Goal: Contribute content: Add original content to the website for others to see

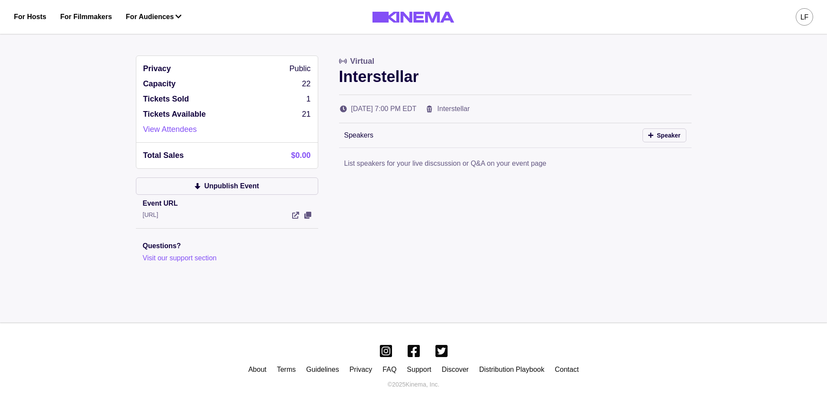
click at [303, 92] on div "Privacy Public Capacity 22 Tickets Sold 1 Tickets Available 21 View Attendees" at bounding box center [227, 99] width 182 height 87
drag, startPoint x: 304, startPoint y: 86, endPoint x: 313, endPoint y: 85, distance: 9.6
click at [313, 85] on div "Privacy Public Capacity 22 Tickets Sold 1 Tickets Available 21 View Attendees" at bounding box center [227, 99] width 182 height 87
click at [420, 18] on div "LF" at bounding box center [804, 16] width 17 height 17
click at [420, 46] on div "Dashboard" at bounding box center [759, 49] width 95 height 24
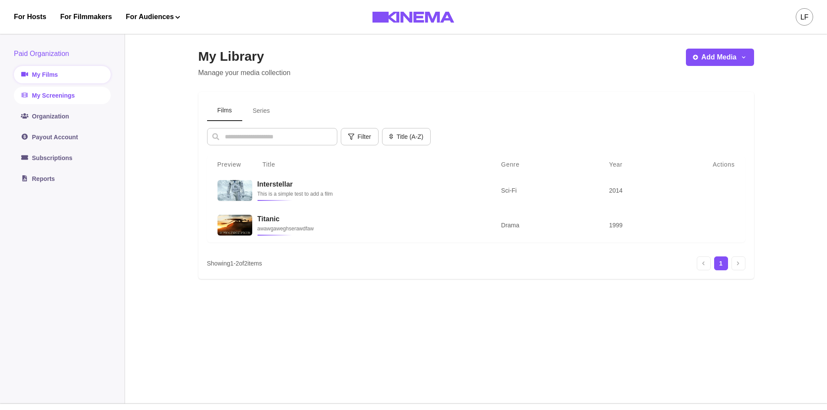
click at [65, 99] on link "My Screenings" at bounding box center [62, 95] width 97 height 17
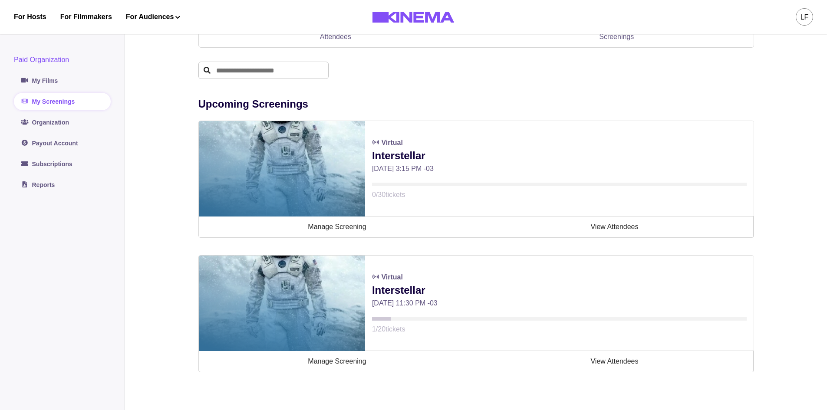
scroll to position [130, 0]
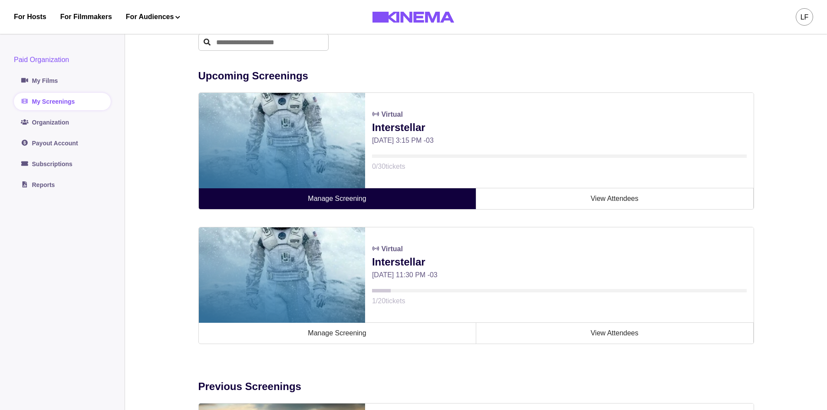
click at [409, 202] on link "Manage Screening" at bounding box center [337, 198] width 277 height 21
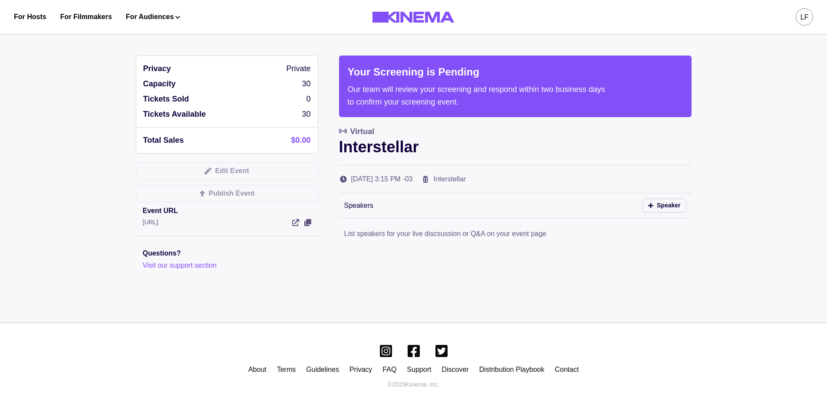
click at [309, 84] on p "30" at bounding box center [306, 84] width 9 height 12
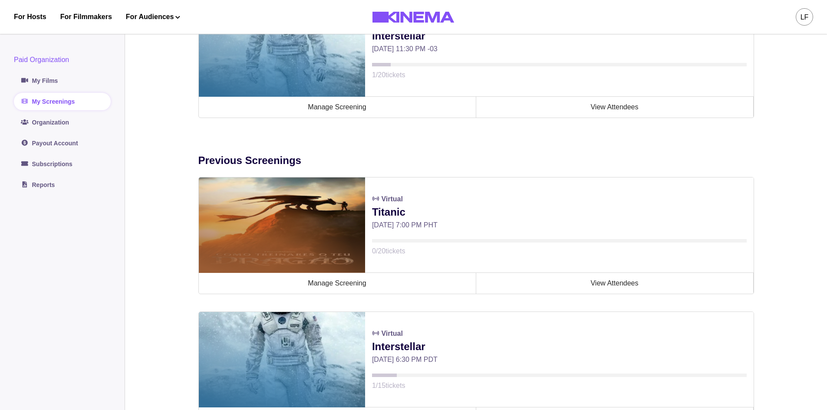
scroll to position [391, 0]
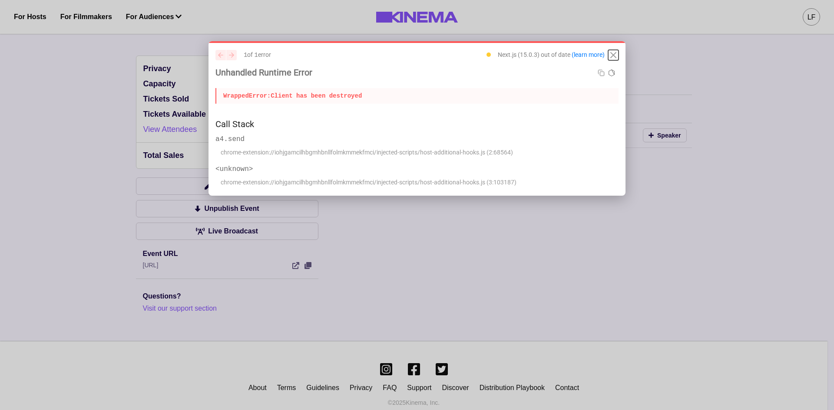
click at [613, 51] on icon "Close" at bounding box center [613, 55] width 10 height 10
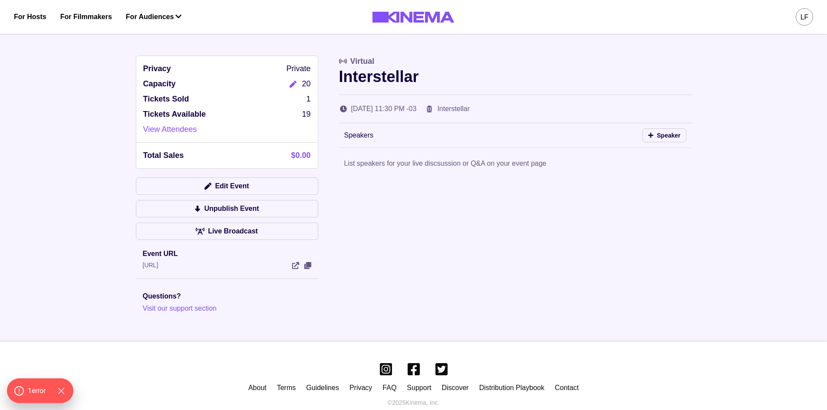
click at [295, 86] on icon "Edit" at bounding box center [293, 84] width 7 height 7
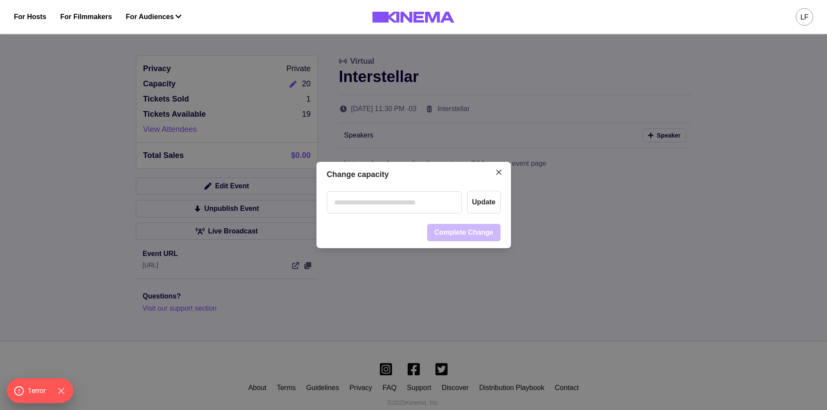
click at [408, 198] on input "number" at bounding box center [394, 202] width 135 height 22
type input "**"
click at [356, 298] on div "Change capacity ** Update Complete Change" at bounding box center [413, 205] width 827 height 410
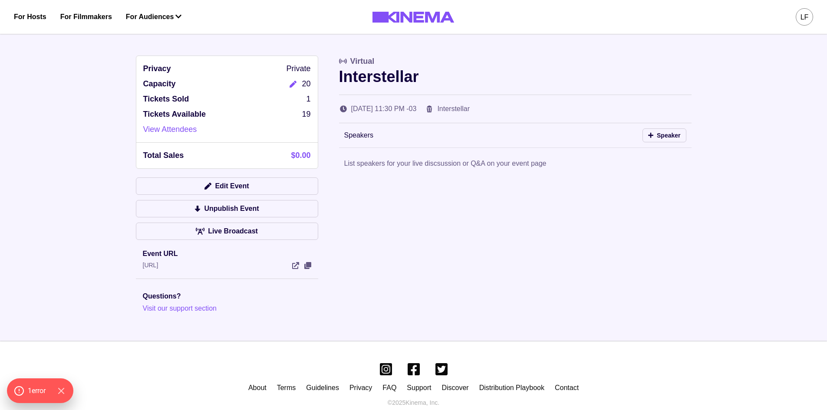
click at [287, 84] on button "Edit" at bounding box center [292, 84] width 17 height 12
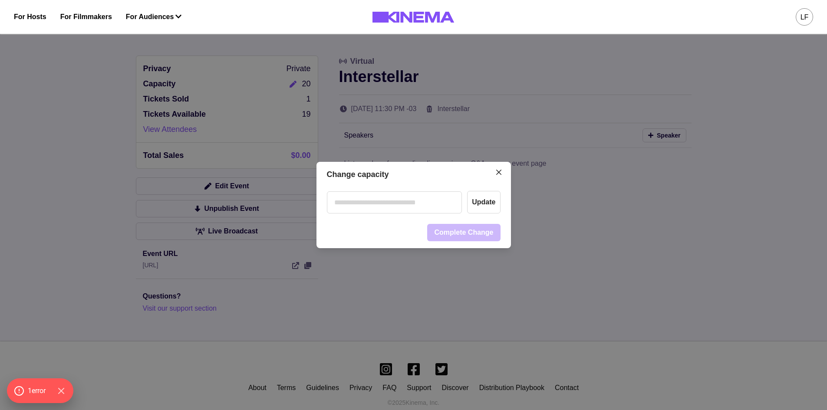
click at [410, 200] on input "number" at bounding box center [394, 202] width 135 height 22
type input "**"
click at [419, 178] on header "Change capacity" at bounding box center [414, 175] width 195 height 26
click at [485, 202] on button "Update" at bounding box center [483, 202] width 33 height 23
click at [472, 234] on button "Complete Change" at bounding box center [463, 232] width 73 height 17
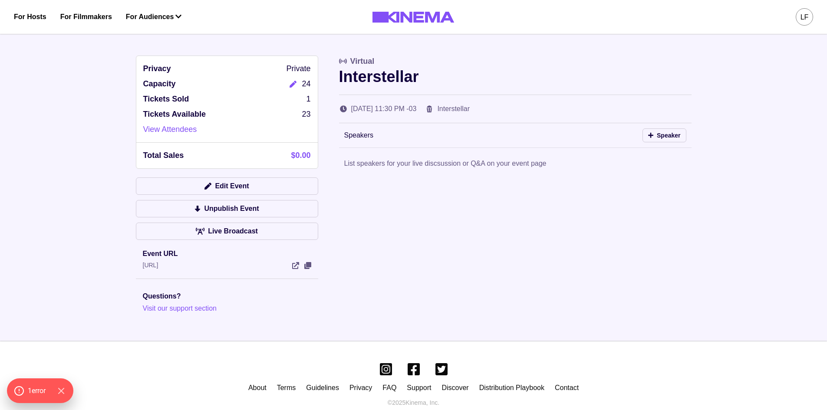
click at [805, 16] on div "LF" at bounding box center [805, 17] width 8 height 10
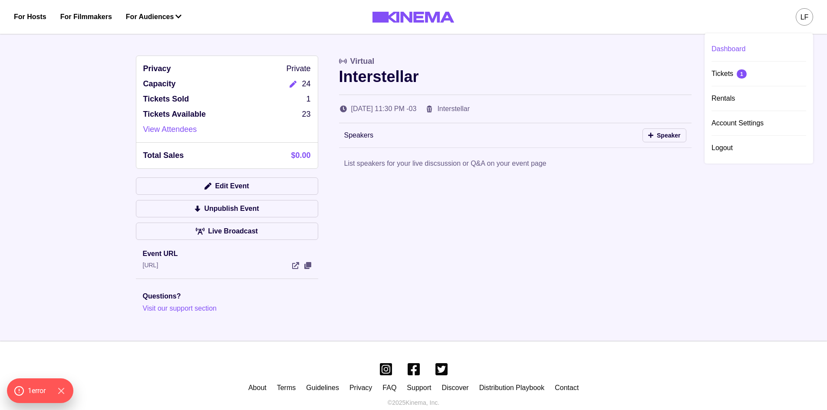
click at [729, 50] on div "Dashboard" at bounding box center [759, 49] width 95 height 24
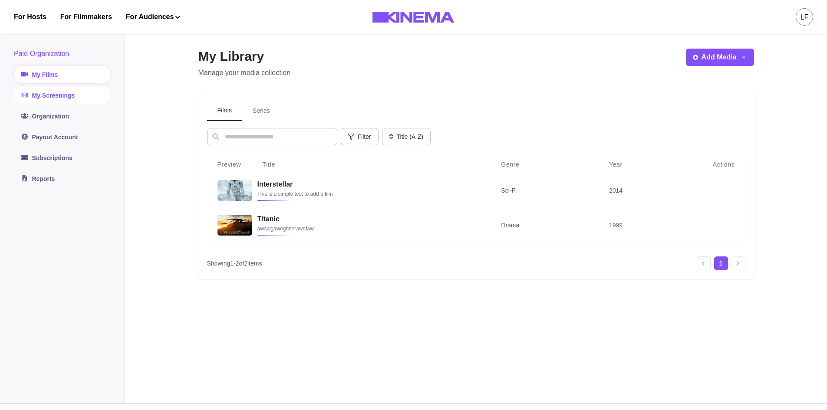
click at [64, 99] on link "My Screenings" at bounding box center [62, 95] width 97 height 17
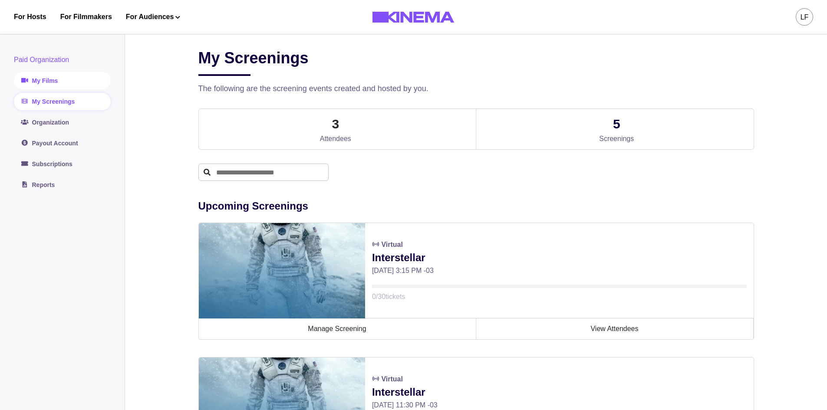
click at [73, 81] on link "My Films" at bounding box center [62, 80] width 97 height 17
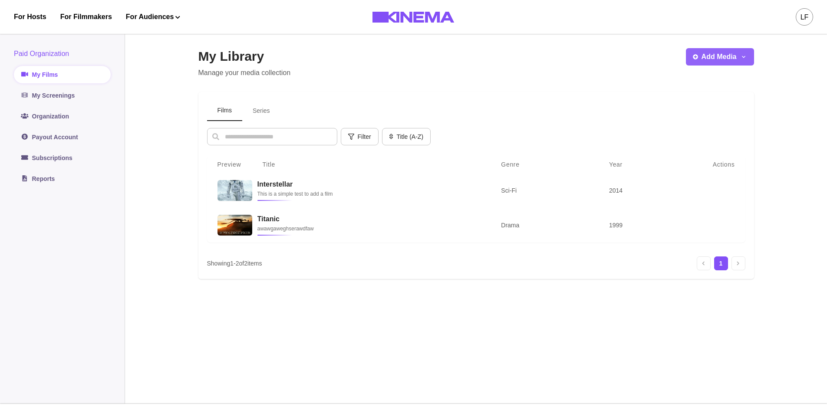
click at [726, 53] on button "Add Media" at bounding box center [720, 56] width 68 height 17
click at [715, 79] on button "Add Film" at bounding box center [734, 81] width 96 height 16
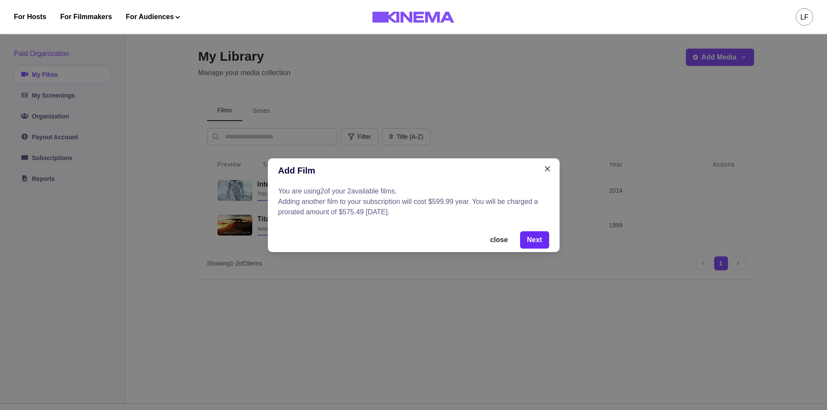
click at [536, 241] on button "Next" at bounding box center [534, 239] width 29 height 17
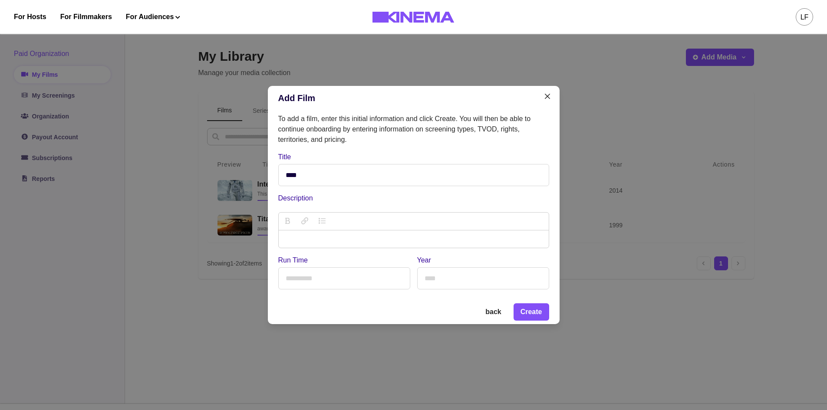
type input "****"
click at [341, 240] on p "description" at bounding box center [414, 239] width 256 height 10
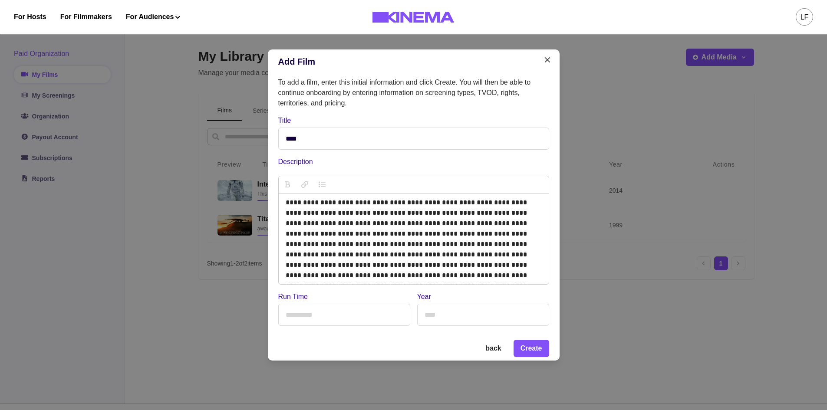
scroll to position [29, 0]
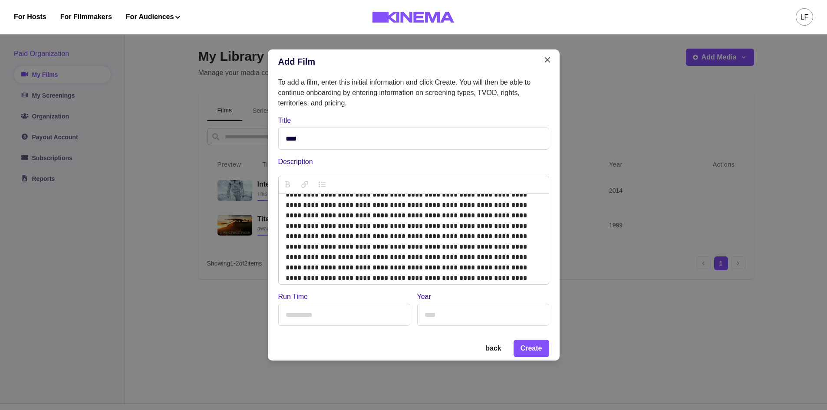
click at [351, 314] on input "Run Time" at bounding box center [344, 315] width 132 height 22
type input "***"
type input "****"
click at [539, 348] on button "Create" at bounding box center [532, 348] width 36 height 17
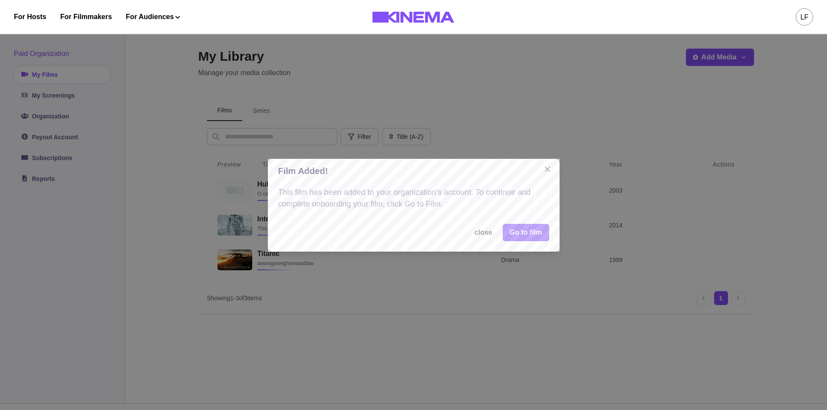
click at [515, 232] on link "Go to film" at bounding box center [526, 232] width 46 height 17
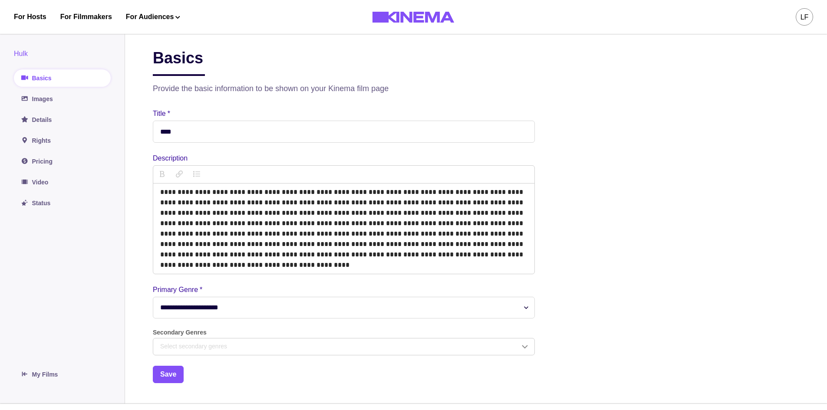
click at [244, 309] on select "**********" at bounding box center [344, 308] width 382 height 22
select select "******"
click at [153, 298] on select "**********" at bounding box center [344, 308] width 382 height 22
click at [170, 374] on button "Save" at bounding box center [168, 374] width 31 height 17
click at [41, 98] on link "Images" at bounding box center [62, 98] width 97 height 17
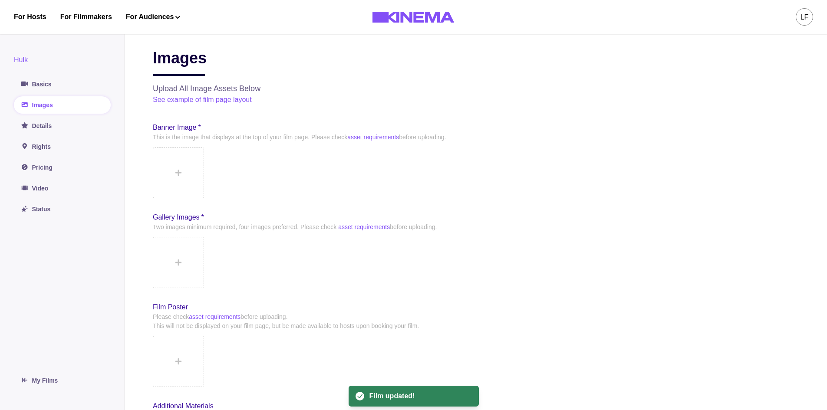
click at [387, 136] on link "asset requirements" at bounding box center [373, 137] width 52 height 7
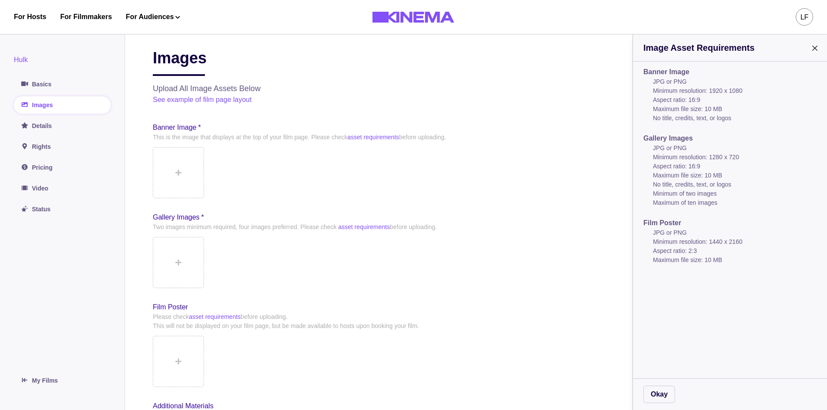
click at [181, 169] on div "Image Asset Requirements Banner Image JPG or PNG Minimum resolution: 1920 x 108…" at bounding box center [413, 205] width 827 height 410
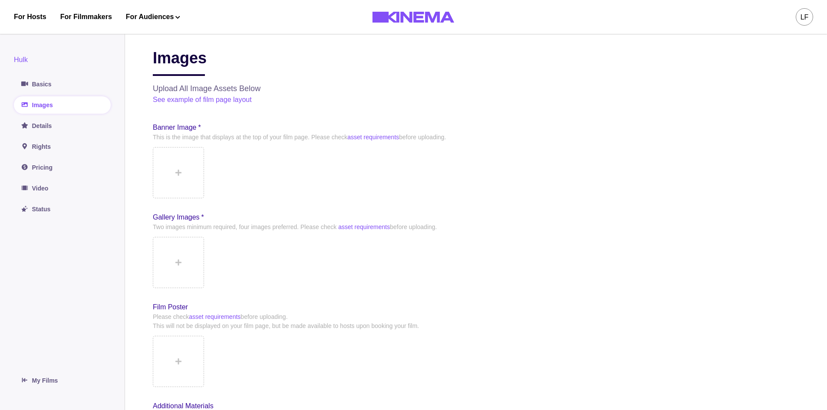
click at [182, 169] on button at bounding box center [178, 172] width 51 height 51
click at [368, 229] on link "asset requirements" at bounding box center [364, 227] width 52 height 7
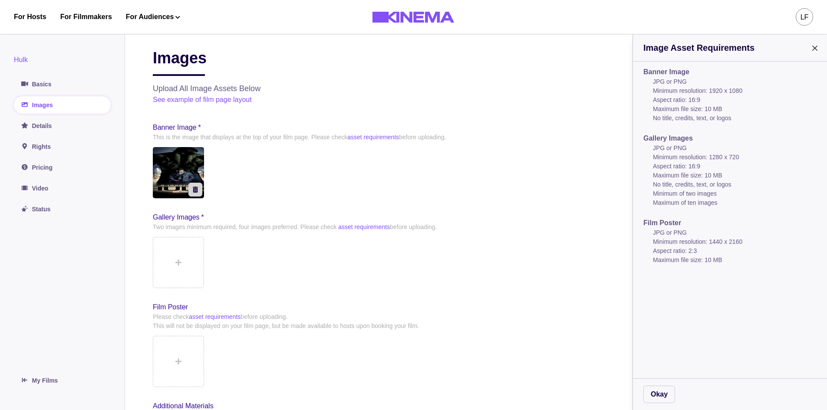
click at [193, 254] on div "Image Asset Requirements Banner Image JPG or PNG Minimum resolution: 1920 x 108…" at bounding box center [413, 205] width 827 height 410
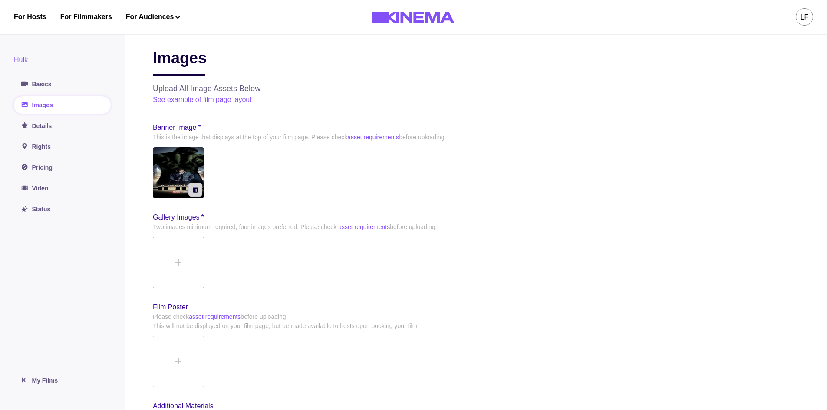
click at [183, 265] on button at bounding box center [178, 262] width 51 height 51
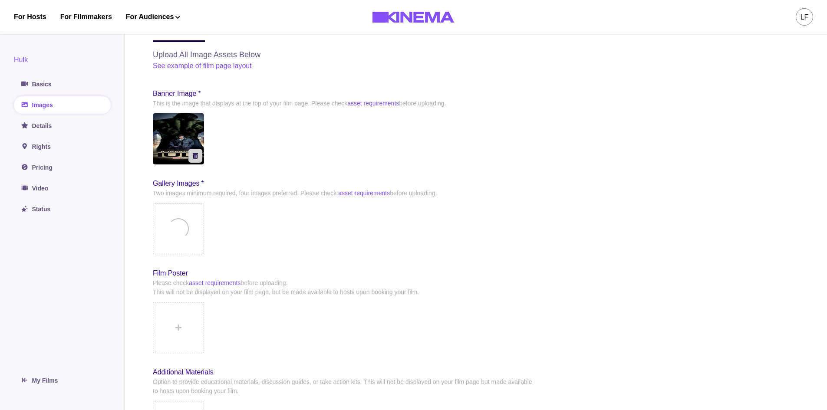
scroll to position [87, 0]
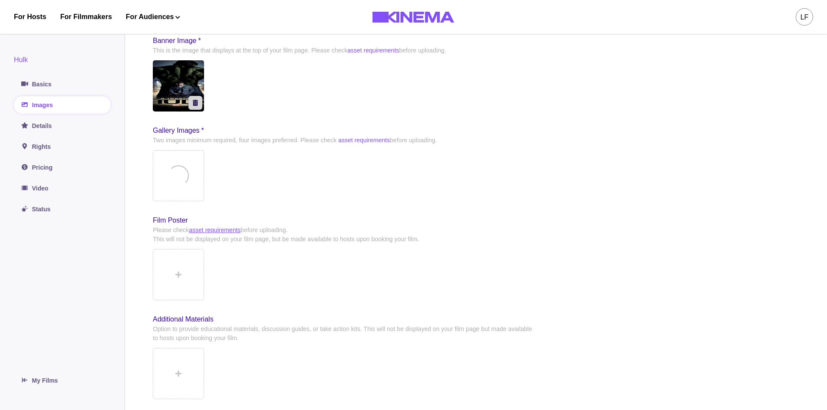
click at [217, 233] on link "asset requirements" at bounding box center [215, 230] width 52 height 7
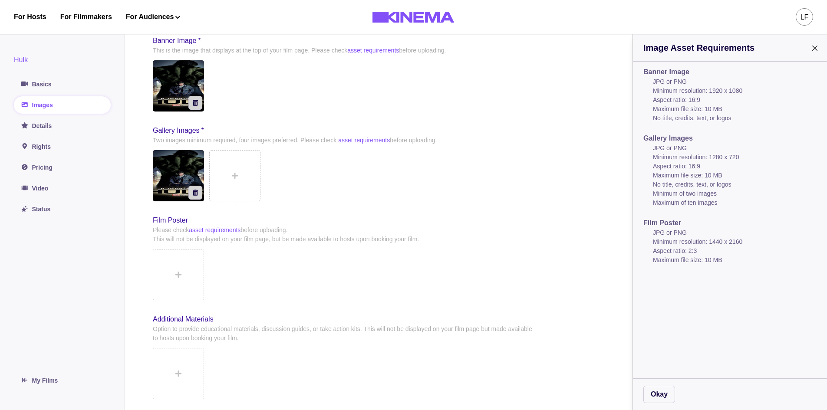
click at [248, 174] on div "Image Asset Requirements Banner Image JPG or PNG Minimum resolution: 1920 x 108…" at bounding box center [413, 205] width 827 height 410
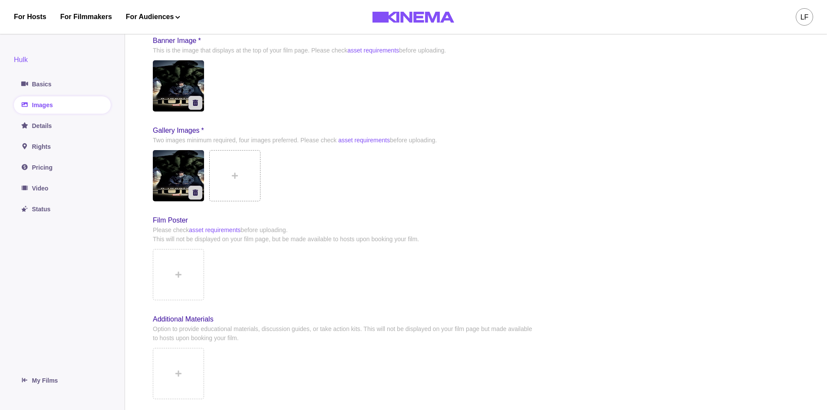
click at [241, 177] on button at bounding box center [234, 175] width 51 height 51
click at [184, 272] on button at bounding box center [178, 274] width 51 height 51
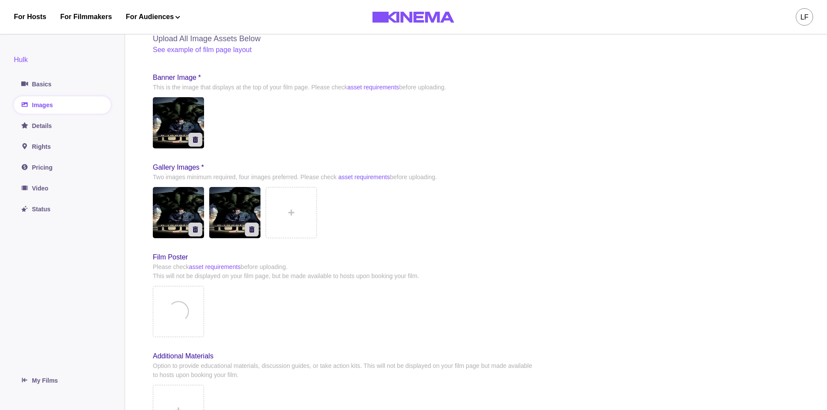
scroll to position [53, 0]
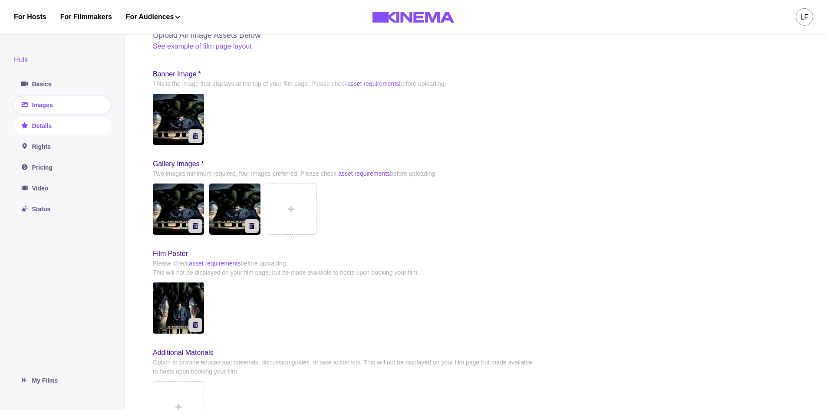
click at [40, 125] on link "Details" at bounding box center [62, 125] width 97 height 17
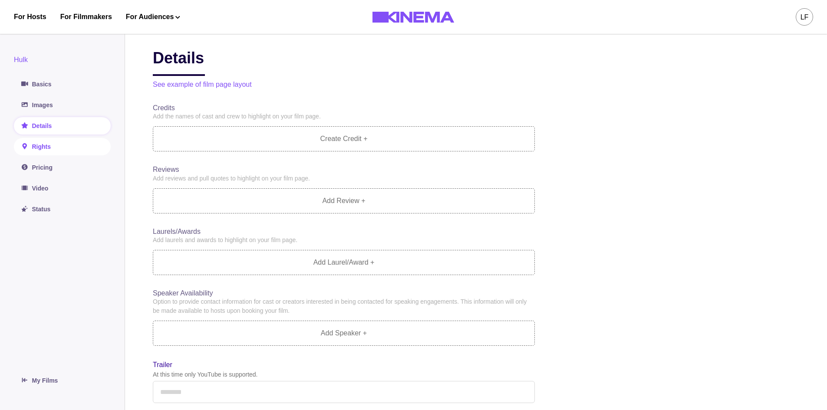
click at [42, 149] on link "Rights" at bounding box center [62, 146] width 97 height 17
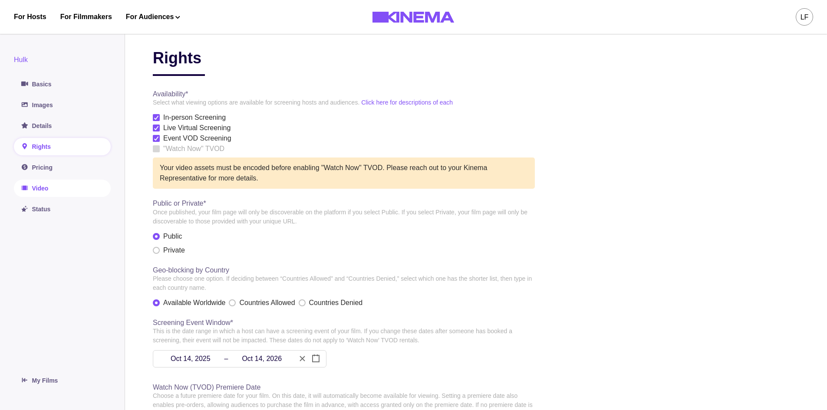
click at [52, 193] on link "Video" at bounding box center [62, 188] width 97 height 17
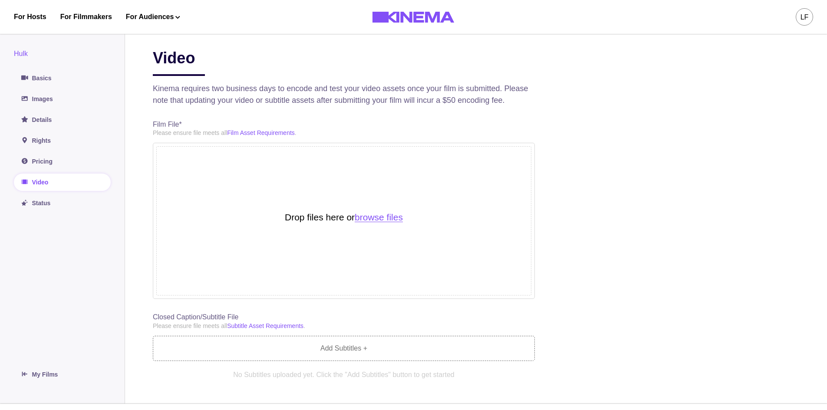
click at [373, 222] on button "browse files" at bounding box center [379, 218] width 48 height 10
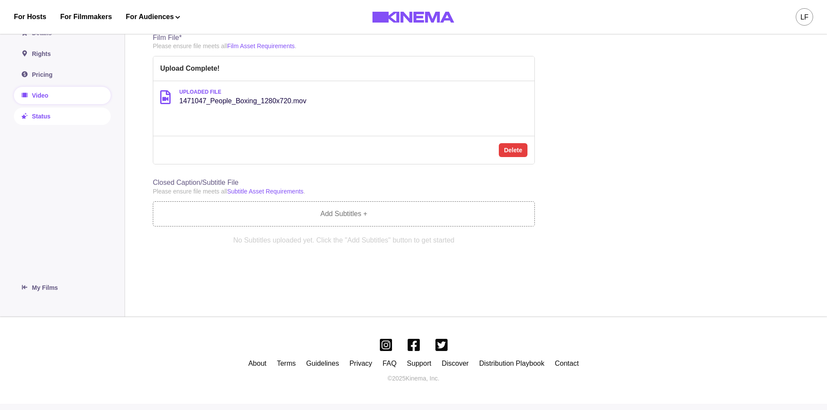
scroll to position [81, 0]
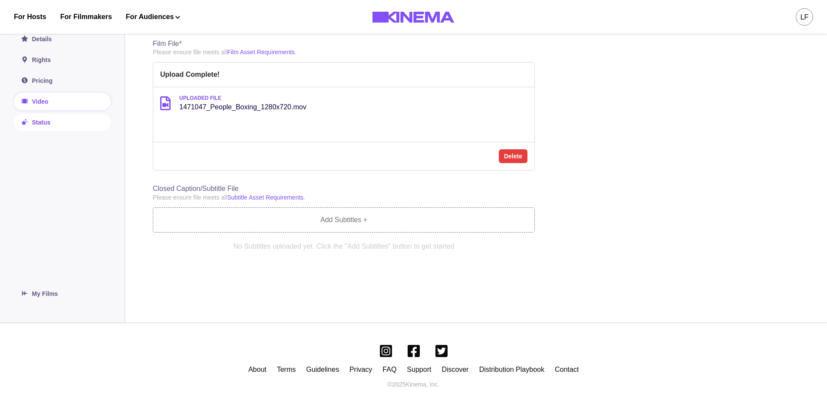
click at [83, 126] on link "Status" at bounding box center [62, 122] width 97 height 17
click at [71, 120] on link "Status" at bounding box center [62, 122] width 97 height 17
click at [46, 124] on link "Status" at bounding box center [62, 122] width 97 height 17
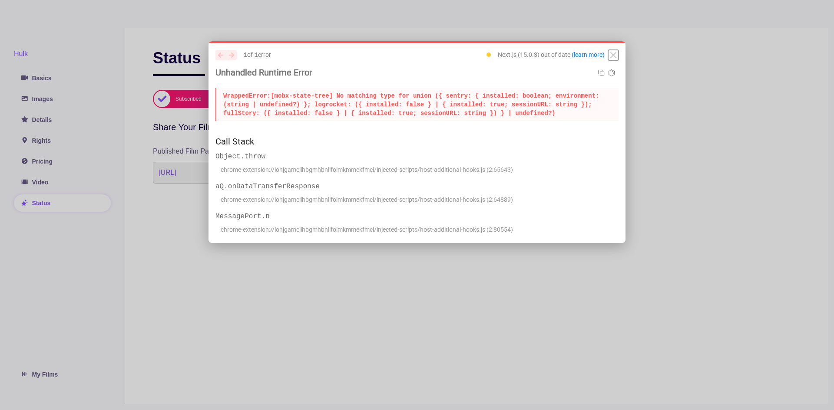
click at [617, 55] on icon "Close" at bounding box center [613, 55] width 10 height 10
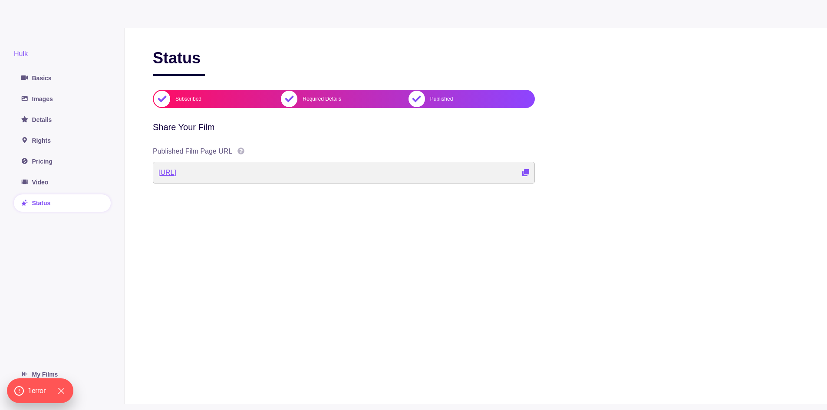
click at [176, 172] on link "http://localhost:3000/films/hulk-gu2jf" at bounding box center [167, 173] width 18 height 10
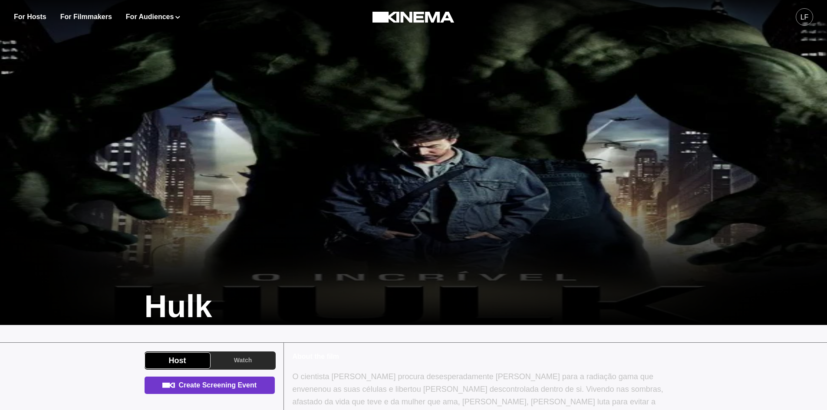
click at [247, 381] on link "Create Screening Event" at bounding box center [210, 385] width 130 height 17
click at [257, 389] on link "Create Screening Event" at bounding box center [210, 385] width 130 height 17
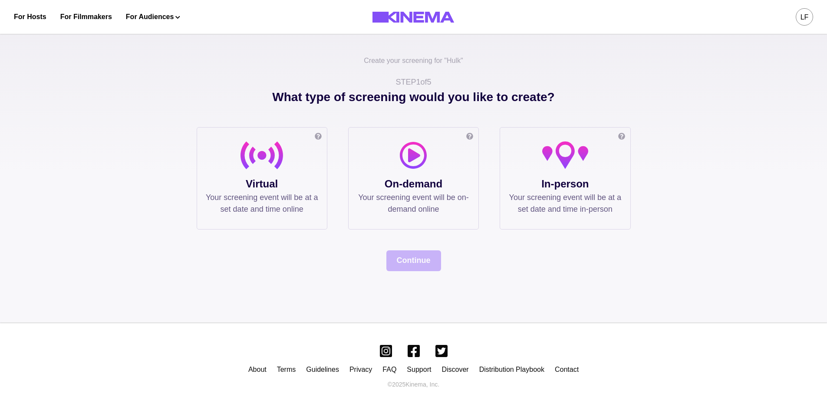
click at [231, 191] on p "Virtual" at bounding box center [262, 184] width 112 height 16
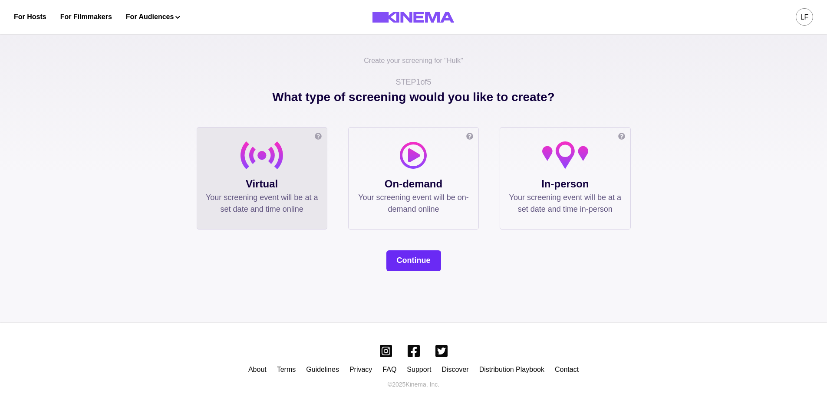
click at [404, 259] on button "Continue" at bounding box center [413, 261] width 55 height 21
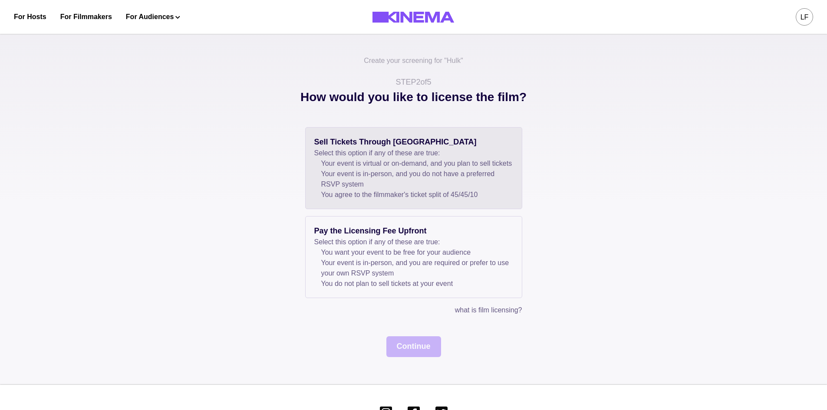
click at [384, 185] on li "Your event is in-person, and you do not have a preferred RSVP system" at bounding box center [417, 179] width 192 height 21
click at [420, 357] on button "Continue" at bounding box center [413, 347] width 55 height 21
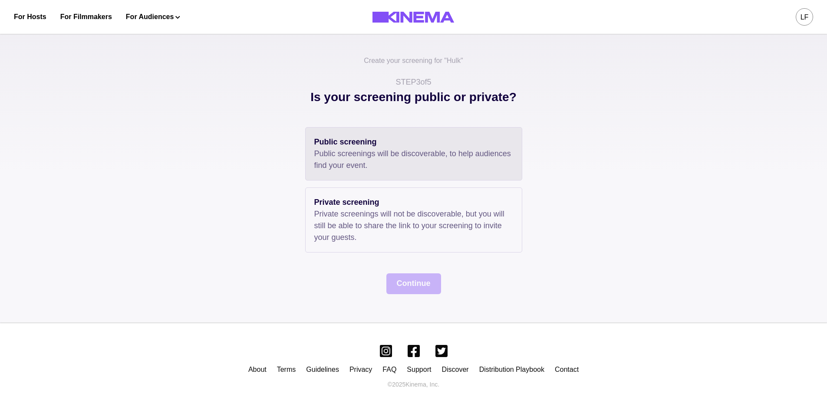
click at [376, 168] on p "Public screenings will be discoverable, to help audiences find your event." at bounding box center [413, 159] width 199 height 23
click at [414, 281] on button "Continue" at bounding box center [413, 284] width 55 height 21
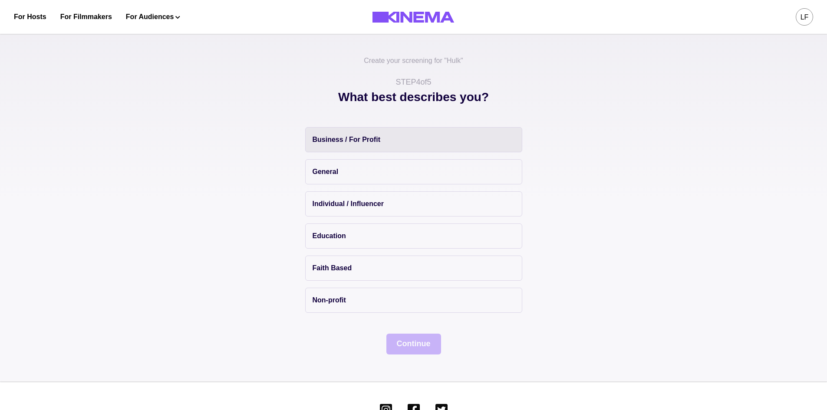
click at [368, 140] on p "Business / For Profit" at bounding box center [347, 140] width 68 height 10
click at [410, 343] on button "Continue" at bounding box center [413, 344] width 55 height 21
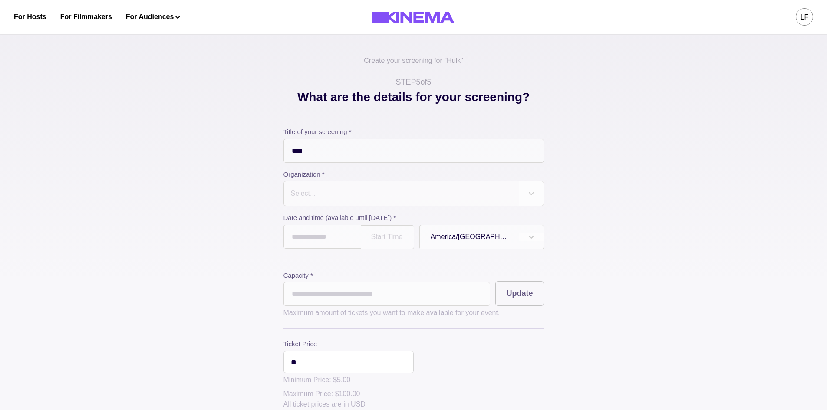
click at [366, 204] on div "Select..." at bounding box center [401, 194] width 235 height 24
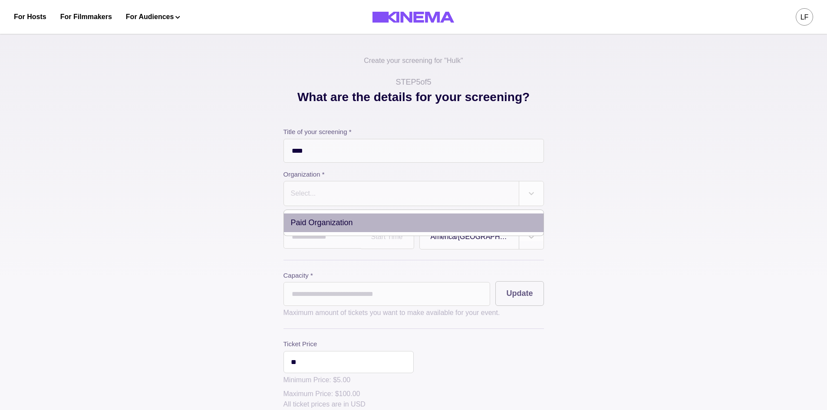
click at [344, 221] on div "Paid Organization" at bounding box center [414, 223] width 260 height 19
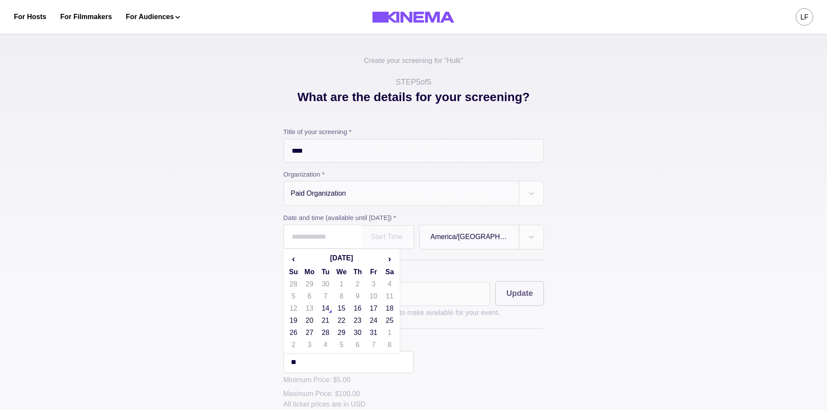
click at [348, 234] on input "text" at bounding box center [323, 237] width 78 height 24
click at [350, 312] on td "15" at bounding box center [341, 309] width 16 height 12
type input "**********"
click at [394, 238] on div at bounding box center [387, 237] width 31 height 7
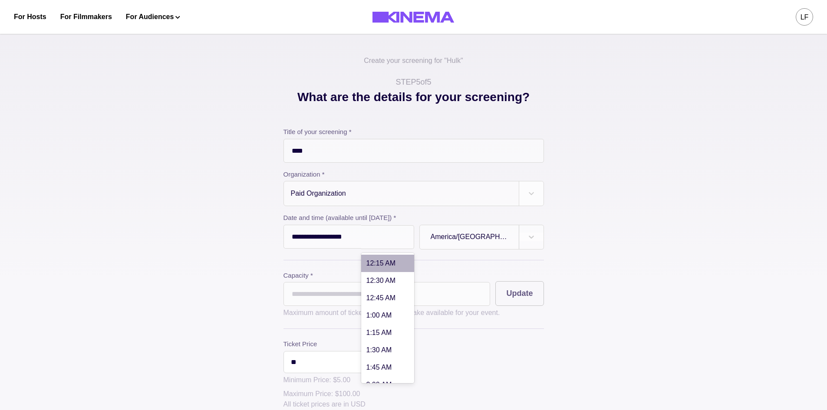
click at [516, 235] on div "America/Sao Paulo" at bounding box center [469, 237] width 99 height 21
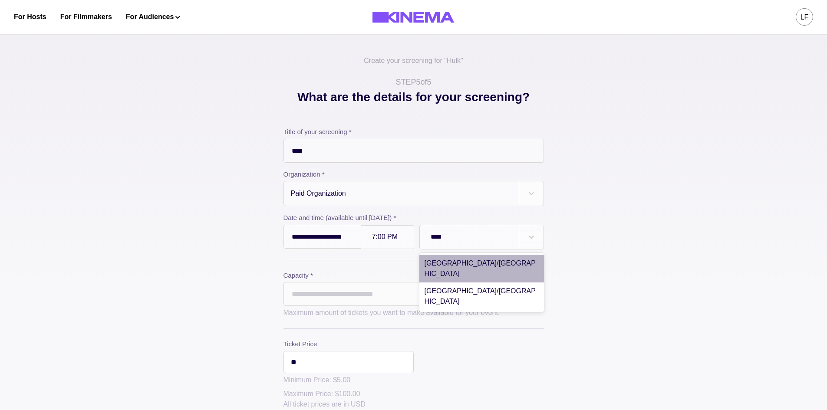
type input "*****"
click at [477, 264] on div "Asia/Manila" at bounding box center [481, 269] width 125 height 28
type input "**********"
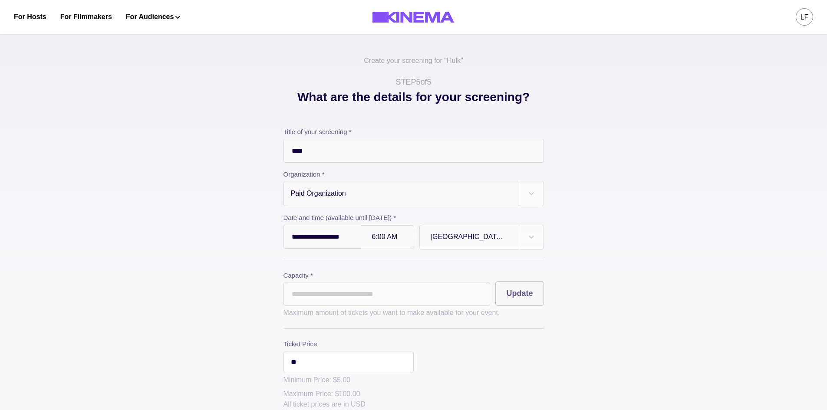
drag, startPoint x: 477, startPoint y: 297, endPoint x: 468, endPoint y: 297, distance: 9.6
click at [474, 297] on input "*" at bounding box center [387, 294] width 207 height 24
type input "**"
click at [508, 296] on button "Update" at bounding box center [519, 293] width 48 height 25
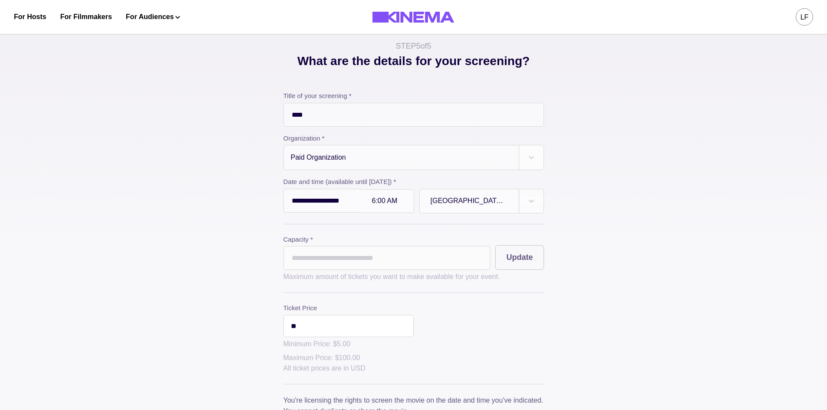
scroll to position [217, 0]
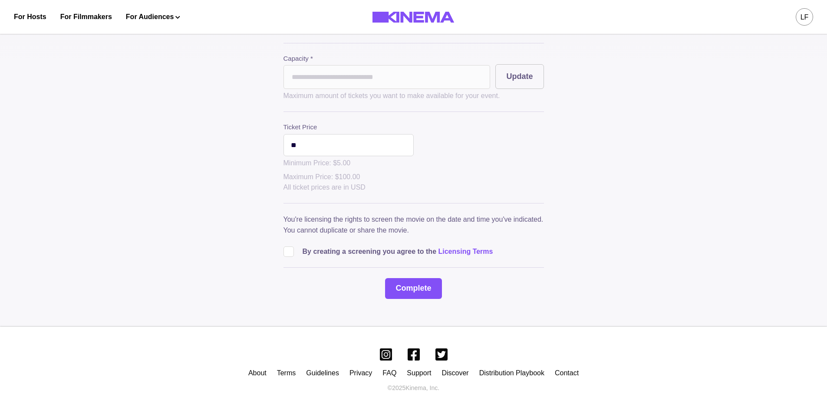
drag, startPoint x: 180, startPoint y: 139, endPoint x: 176, endPoint y: 144, distance: 6.2
click at [177, 139] on div "**********" at bounding box center [413, 69] width 827 height 516
type input "**"
click at [475, 202] on div "**********" at bounding box center [414, 104] width 261 height 389
click at [294, 254] on span at bounding box center [289, 252] width 10 height 10
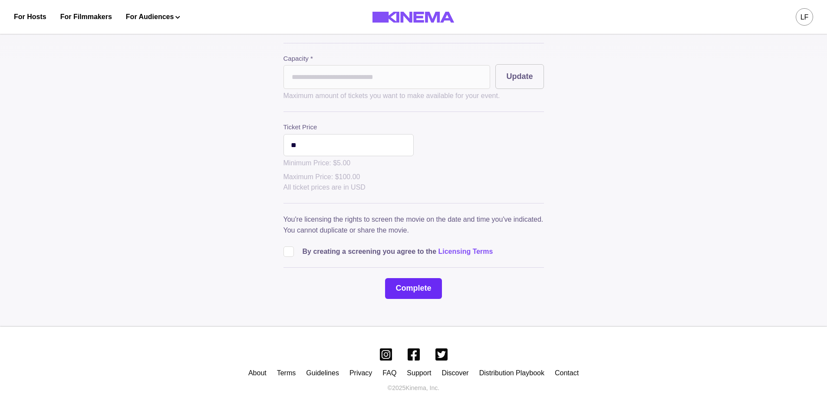
click at [407, 284] on button "Complete" at bounding box center [413, 288] width 56 height 21
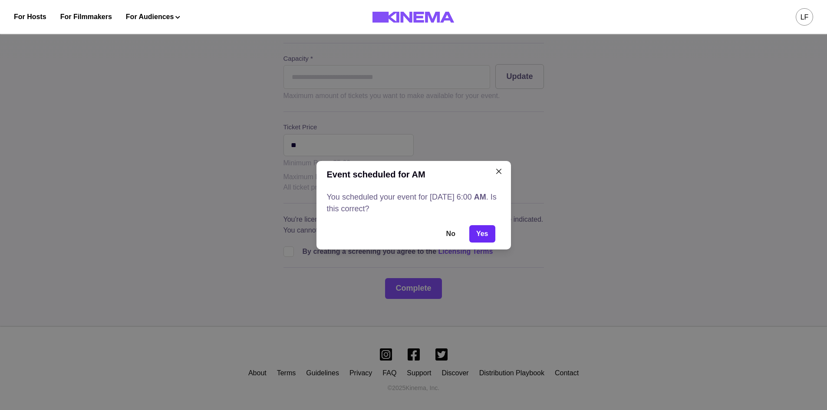
click at [492, 231] on button "Yes" at bounding box center [482, 233] width 26 height 17
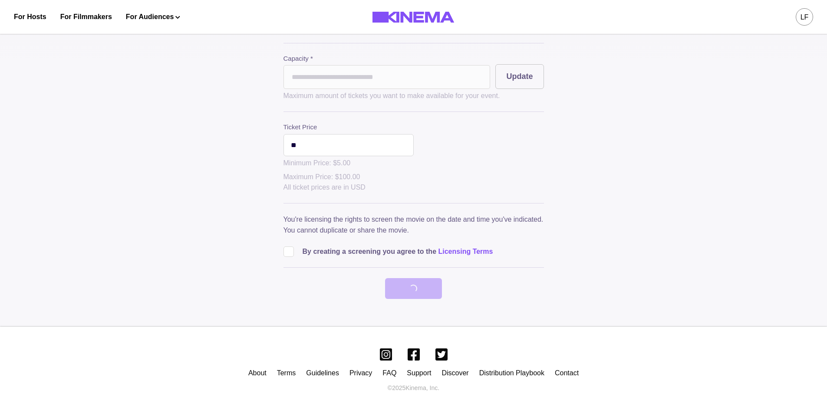
scroll to position [0, 0]
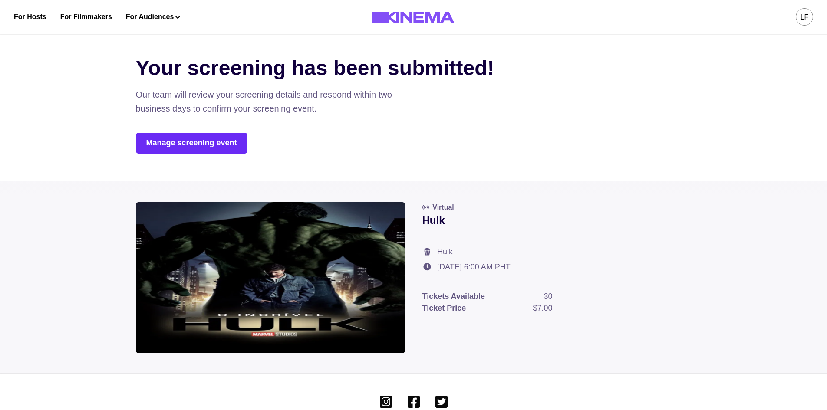
click at [212, 147] on link "Manage screening event" at bounding box center [192, 143] width 112 height 21
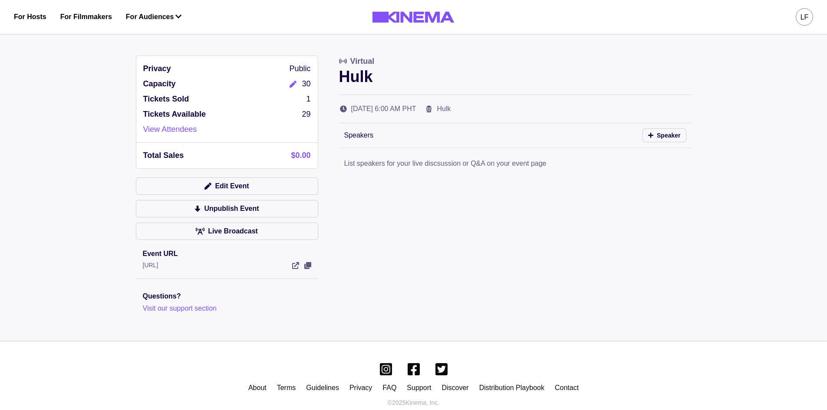
drag, startPoint x: 434, startPoint y: 108, endPoint x: 349, endPoint y: 107, distance: 85.1
click at [349, 107] on div "[DATE] 6:00 AM PHT Hulk" at bounding box center [515, 109] width 353 height 10
click at [294, 86] on icon "Edit" at bounding box center [293, 84] width 7 height 7
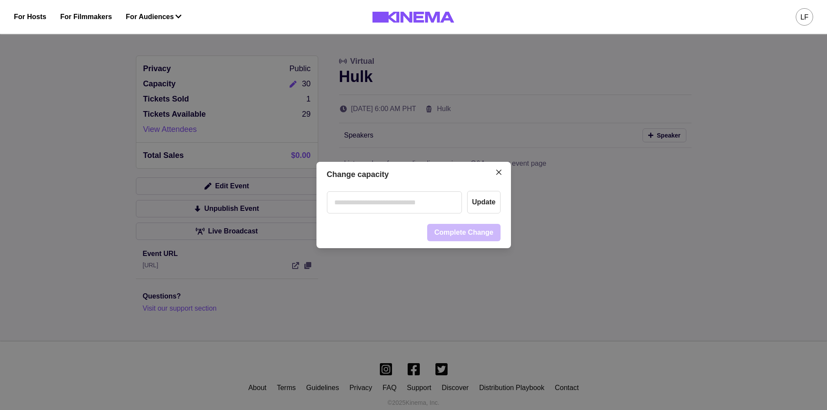
click at [413, 204] on input "number" at bounding box center [394, 202] width 135 height 22
type input "**"
click at [479, 201] on button "Update" at bounding box center [483, 202] width 33 height 23
click at [460, 232] on button "Complete Change" at bounding box center [463, 232] width 73 height 17
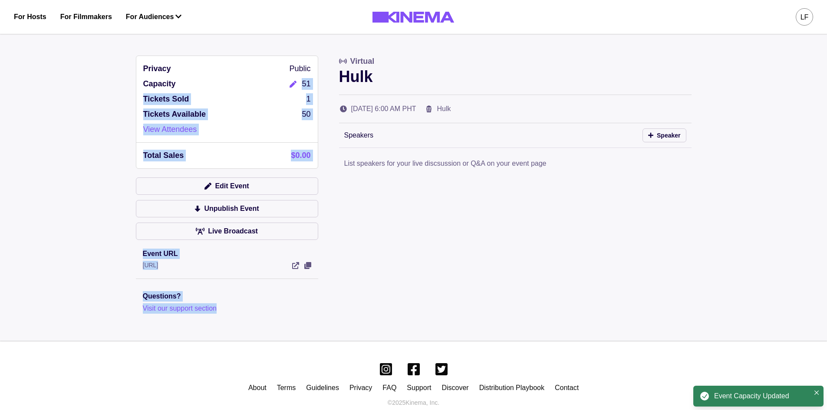
drag, startPoint x: 252, startPoint y: 84, endPoint x: 348, endPoint y: 93, distance: 96.9
click at [348, 93] on div "Privacy Public Capacity 51 Tickets Sold 1 Tickets Available 50 View Attendees T…" at bounding box center [414, 185] width 556 height 258
click at [475, 89] on div "Virtual Hulk Thu, Oct 16, 6:00 AM PHT Hulk" at bounding box center [515, 85] width 353 height 59
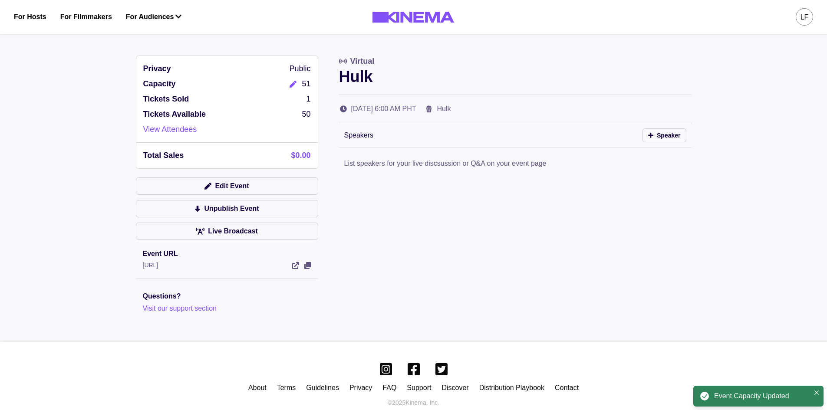
click at [499, 83] on p "Hulk" at bounding box center [515, 76] width 353 height 19
click at [295, 86] on icon "Edit" at bounding box center [293, 84] width 7 height 7
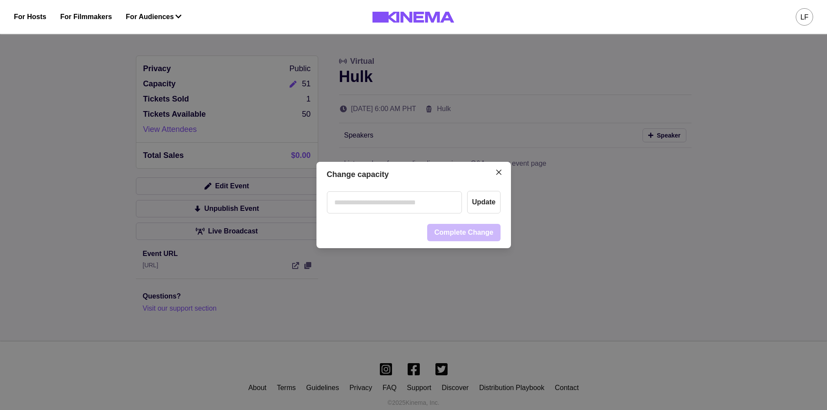
click at [417, 197] on input "number" at bounding box center [394, 202] width 135 height 22
type input "**"
click at [494, 205] on button "Update" at bounding box center [483, 202] width 33 height 23
click at [459, 232] on button "Complete Change" at bounding box center [463, 232] width 73 height 17
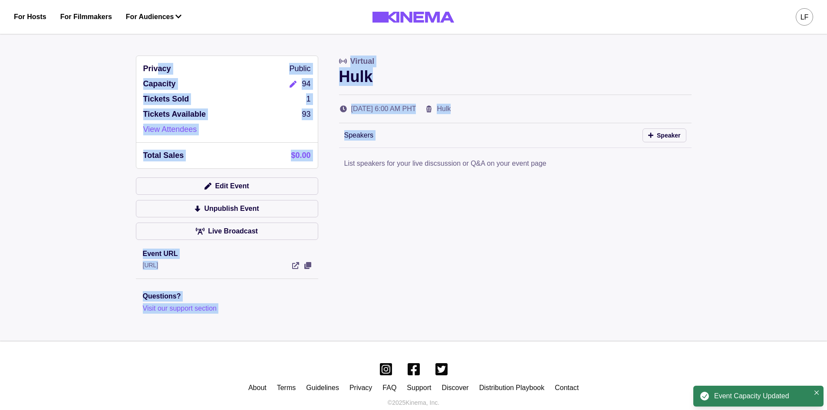
drag, startPoint x: 155, startPoint y: 67, endPoint x: 329, endPoint y: 151, distance: 193.4
click at [329, 151] on div "Privacy Public Capacity 94 Tickets Sold 1 Tickets Available 93 View Attendees T…" at bounding box center [414, 185] width 556 height 258
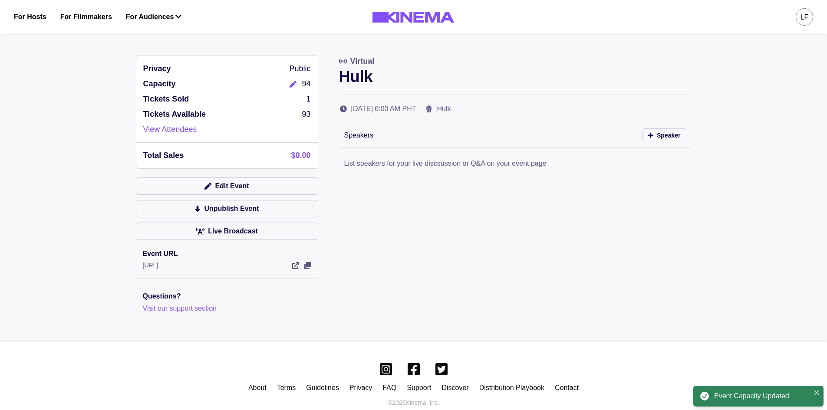
click at [408, 203] on div "Privacy Public Capacity 94 Tickets Sold 1 Tickets Available 93 View Attendees T…" at bounding box center [414, 185] width 556 height 258
